Goal: Task Accomplishment & Management: Complete application form

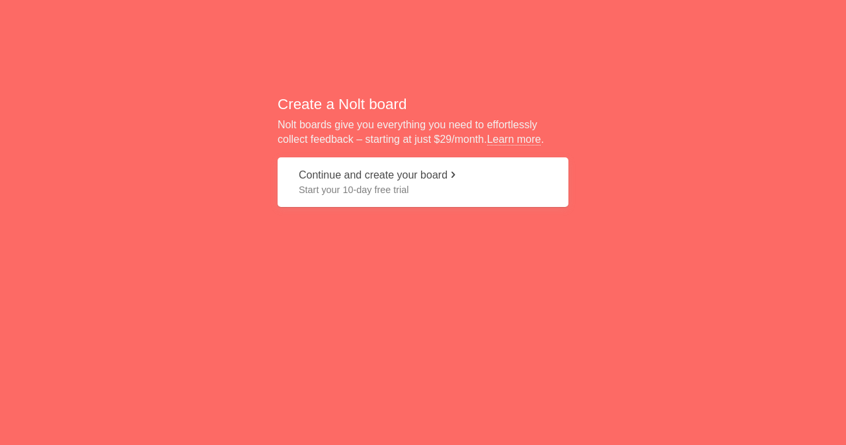
click at [371, 169] on button "Continue and create your board Start your 10-day free trial" at bounding box center [423, 182] width 291 height 50
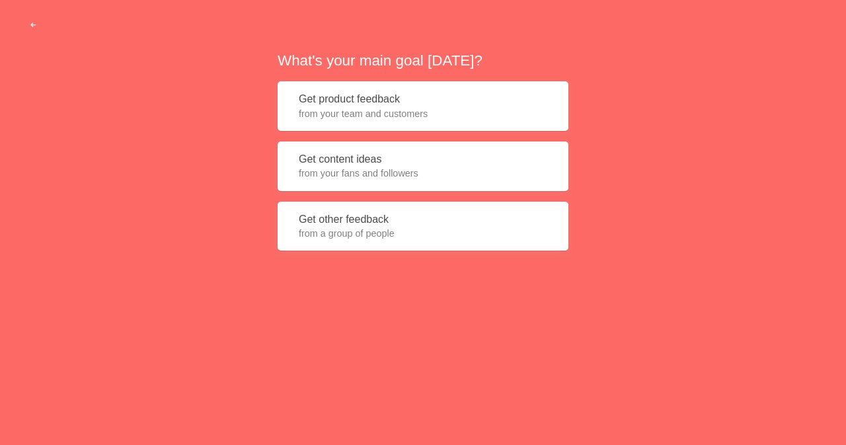
click at [360, 102] on button "Get product feedback from your team and customers" at bounding box center [423, 106] width 291 height 50
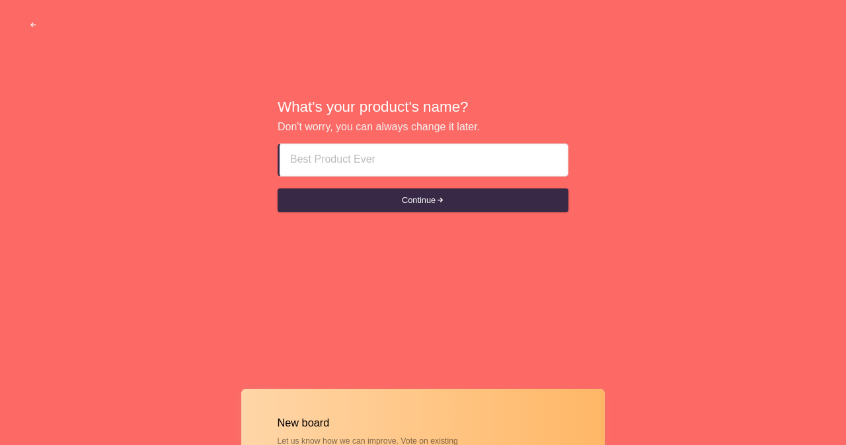
click at [371, 166] on input at bounding box center [423, 160] width 267 height 32
click at [389, 169] on input "Dubai call girls" at bounding box center [423, 160] width 267 height 32
type input "D"
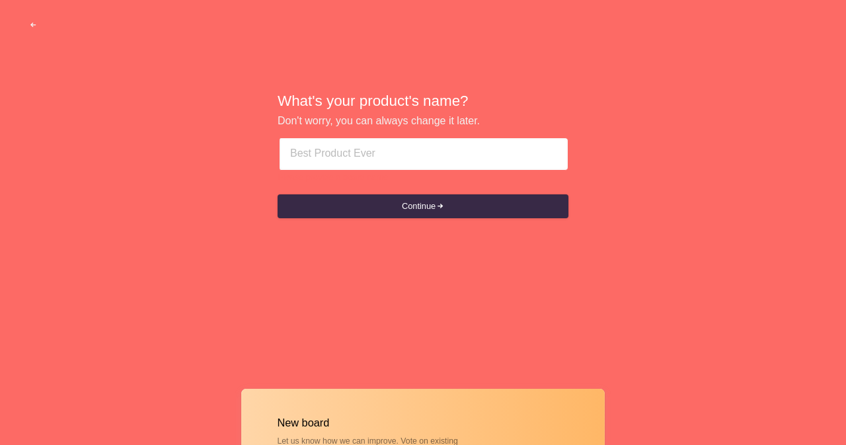
type input "B"
type input "d"
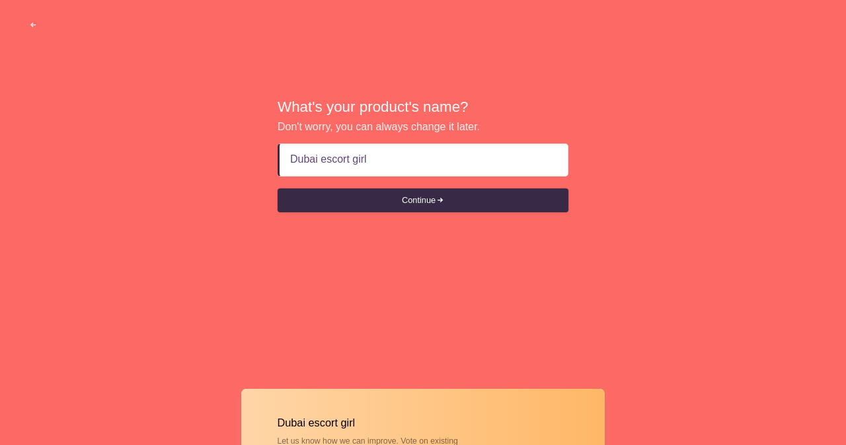
type input "Dubai escort girls"
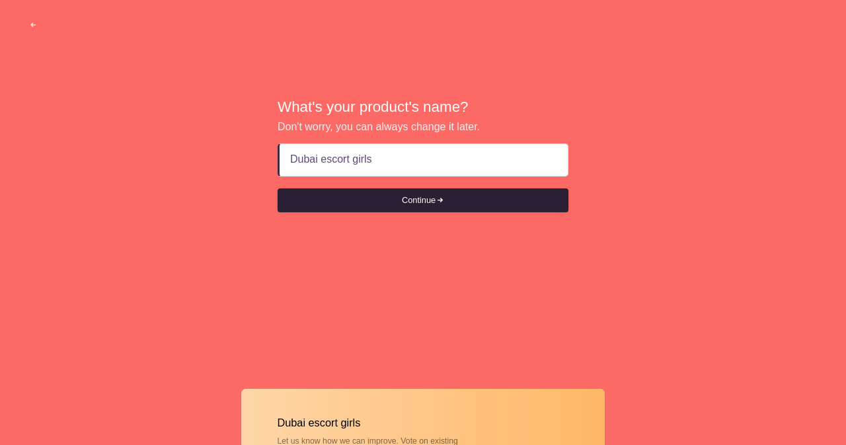
click at [411, 195] on button "Continue" at bounding box center [423, 200] width 291 height 24
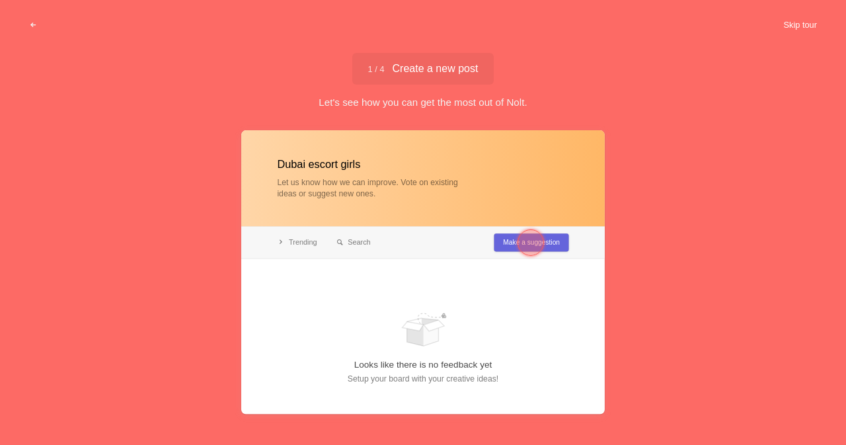
click at [802, 28] on button "Skip tour" at bounding box center [800, 25] width 65 height 24
